Goal: Find specific page/section: Find specific page/section

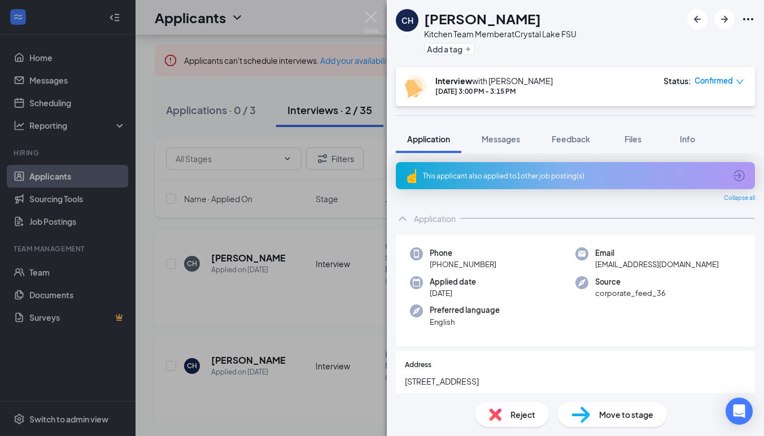
scroll to position [490, 0]
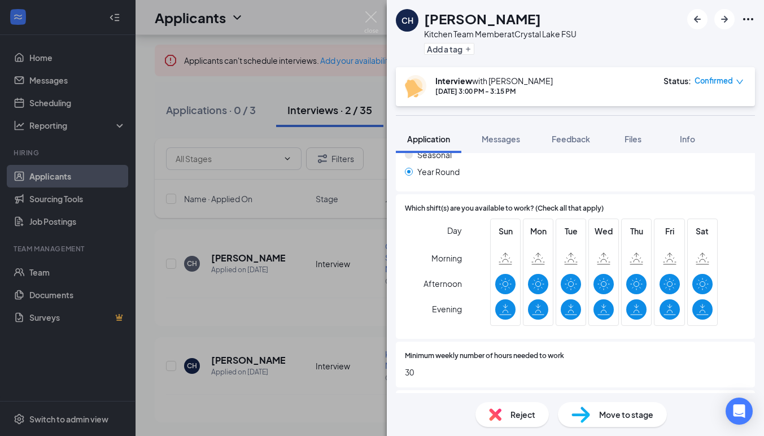
click at [372, 18] on img at bounding box center [371, 22] width 14 height 22
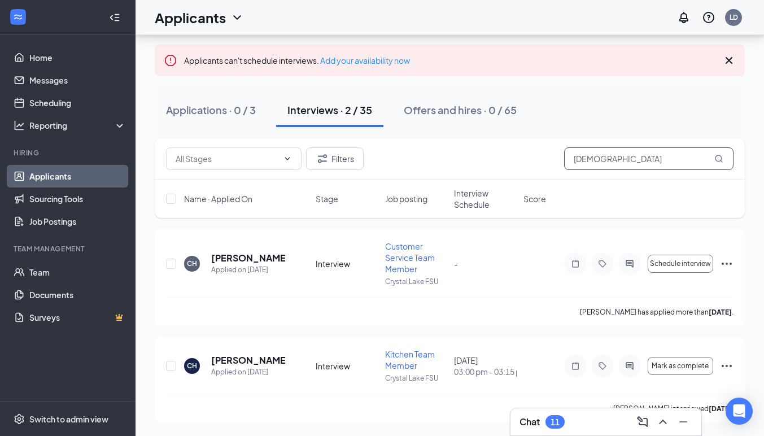
click at [599, 165] on input "[DEMOGRAPHIC_DATA]" at bounding box center [648, 158] width 169 height 23
type input "[PERSON_NAME]"
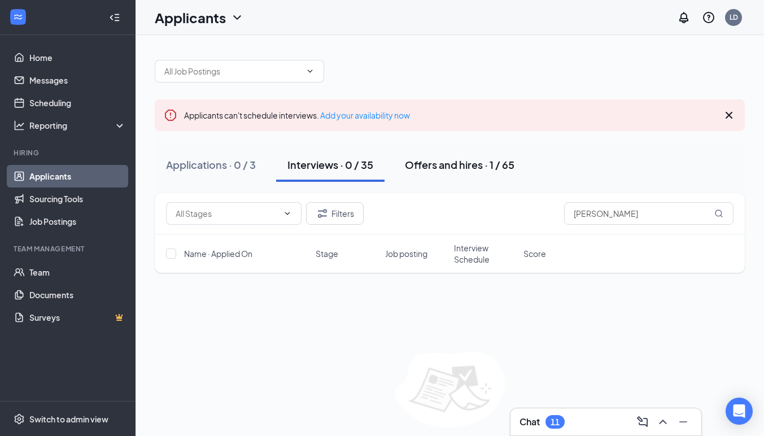
click at [464, 160] on div "Offers and hires · 1 / 65" at bounding box center [460, 165] width 110 height 14
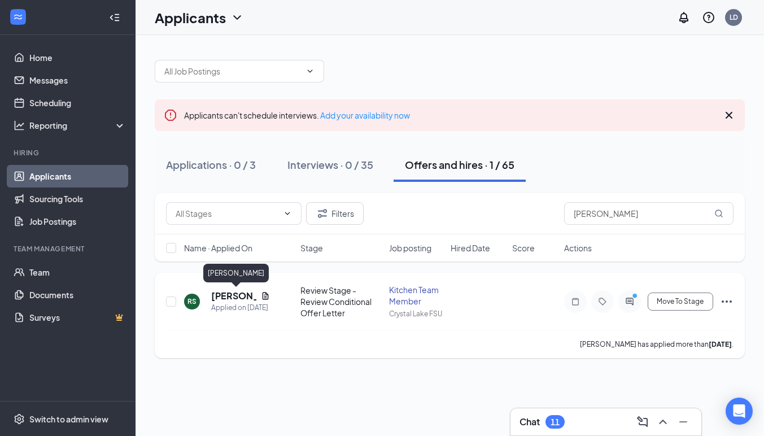
click at [238, 294] on h5 "[PERSON_NAME]" at bounding box center [233, 296] width 45 height 12
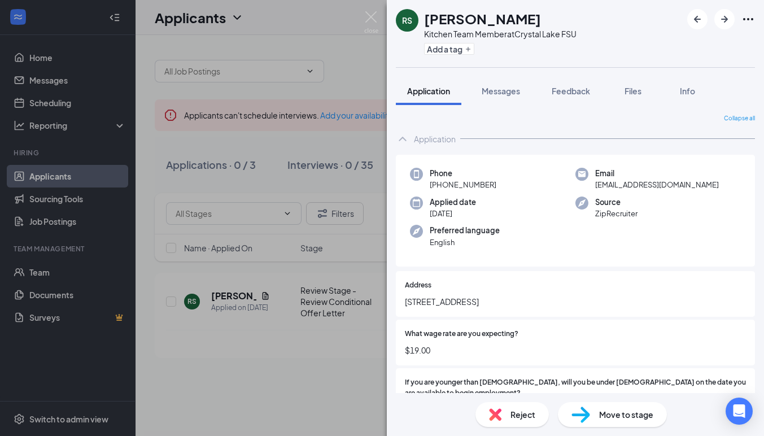
drag, startPoint x: 535, startPoint y: 18, endPoint x: 479, endPoint y: 18, distance: 55.3
click at [479, 18] on div "[PERSON_NAME]" at bounding box center [500, 18] width 152 height 19
copy h1 "[PERSON_NAME]"
click at [372, 14] on img at bounding box center [371, 22] width 14 height 22
